Goal: Complete application form

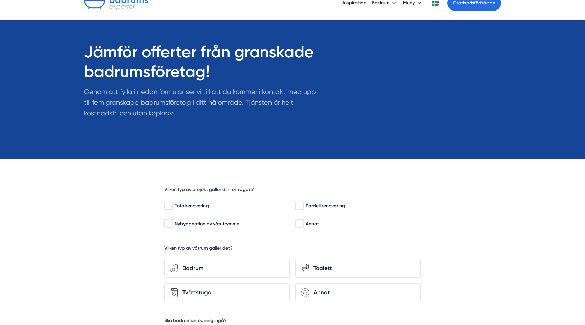
scroll to position [67, 0]
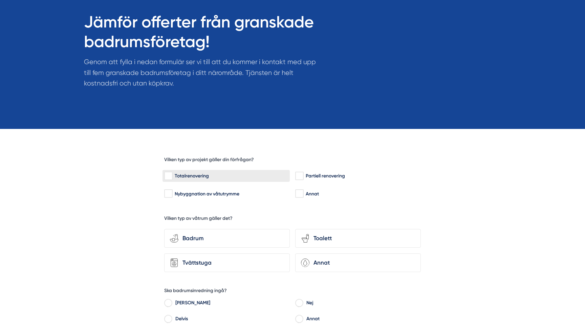
click at [185, 174] on div "Totalrenovering" at bounding box center [226, 175] width 124 height 7
click at [172, 174] on input "Totalrenovering" at bounding box center [168, 175] width 8 height 7
checkbox input "true"
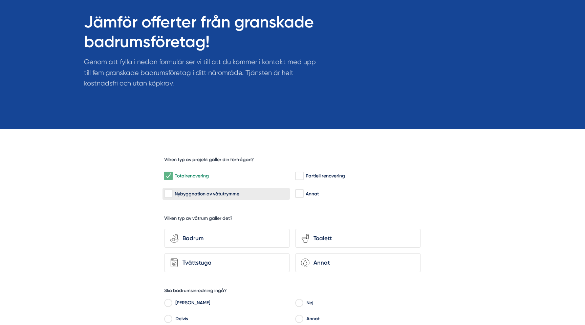
click at [200, 192] on div "Nybyggnation av våtutrymme" at bounding box center [226, 193] width 124 height 7
click at [172, 192] on input "Nybyggnation av våtutrymme" at bounding box center [168, 193] width 8 height 7
checkbox input "true"
click at [201, 236] on div "Badrum" at bounding box center [232, 237] width 106 height 9
click at [0, 0] on input "bathroom-tub-towel Badrum" at bounding box center [0, 0] width 0 height 0
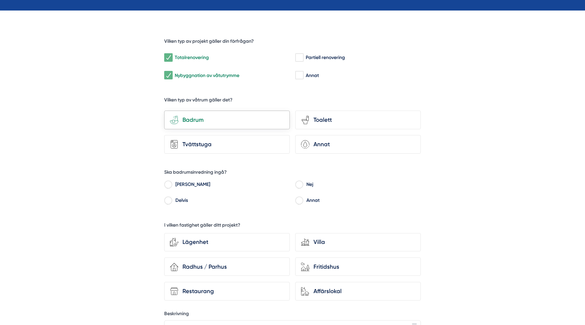
scroll to position [194, 0]
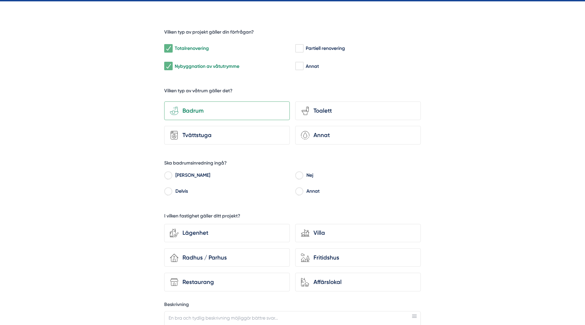
click at [182, 173] on label "Ja" at bounding box center [231, 176] width 118 height 10
click at [172, 173] on input "Ja" at bounding box center [168, 176] width 8 height 6
radio input "true"
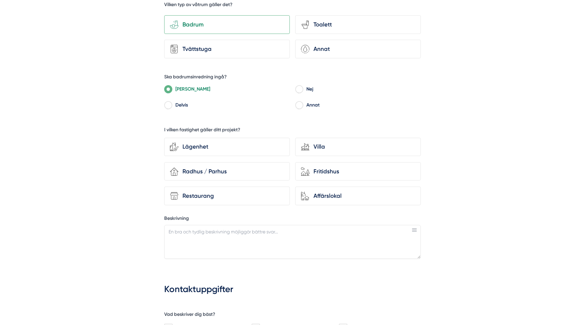
scroll to position [347, 0]
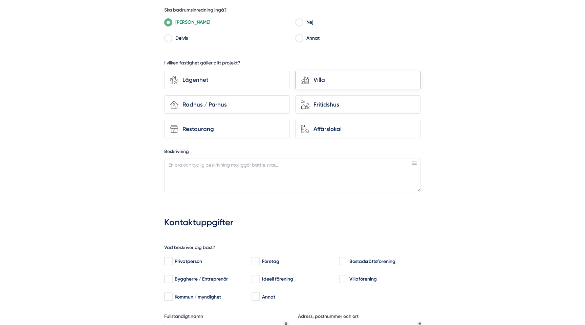
click at [323, 73] on div "house-modern Villa" at bounding box center [358, 80] width 126 height 19
click at [0, 0] on input "house-modern Villa" at bounding box center [0, 0] width 0 height 0
click at [104, 193] on div "Jämför offerter från granskade badrumsföretag! Genom att fylla i nedan formulär…" at bounding box center [292, 183] width 585 height 946
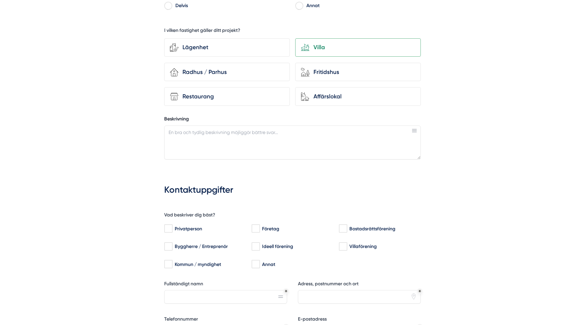
scroll to position [386, 0]
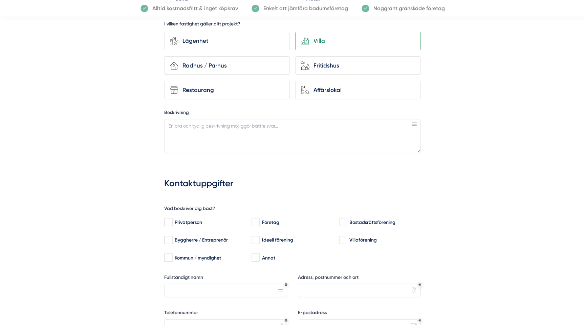
click at [293, 88] on div "Lägenhet house-modern Villa house-3 Radhus / Parhus house-nature Fritidshus Res…" at bounding box center [292, 64] width 257 height 71
click at [234, 128] on textarea "Beskrivning" at bounding box center [292, 136] width 257 height 34
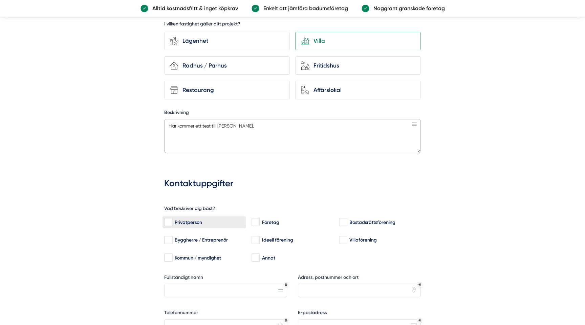
type textarea "Här kommer ett test till Hasan."
click at [176, 219] on div "Privatperson" at bounding box center [204, 222] width 80 height 7
click at [172, 219] on input "Privatperson" at bounding box center [168, 222] width 8 height 7
checkbox input "true"
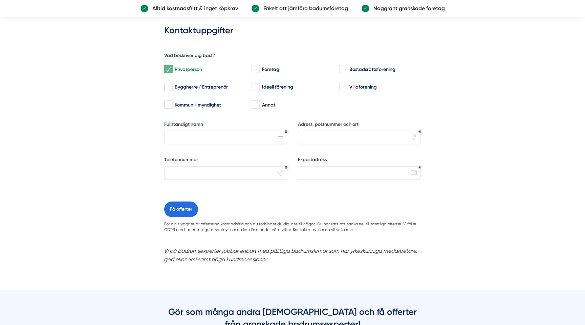
scroll to position [542, 0]
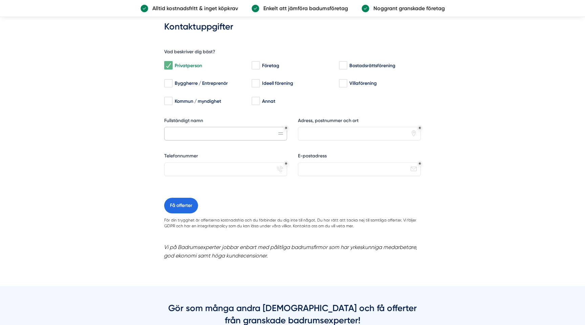
click at [190, 132] on input "Fullständigt namn" at bounding box center [225, 134] width 123 height 14
type input "Victor Blomberg"
type input "0739195910"
type input "victor@smartproduktion.se"
click at [334, 131] on input "Adress, postnummer och ort" at bounding box center [359, 134] width 123 height 14
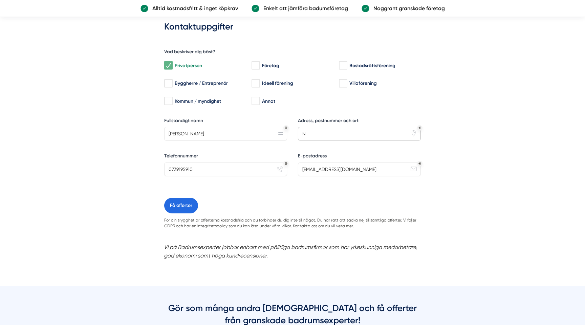
type input "Ne"
type input "Mästargatan 5b, Borlänge"
click at [179, 206] on button "Få offerter" at bounding box center [181, 206] width 34 height 16
